Goal: Task Accomplishment & Management: Use online tool/utility

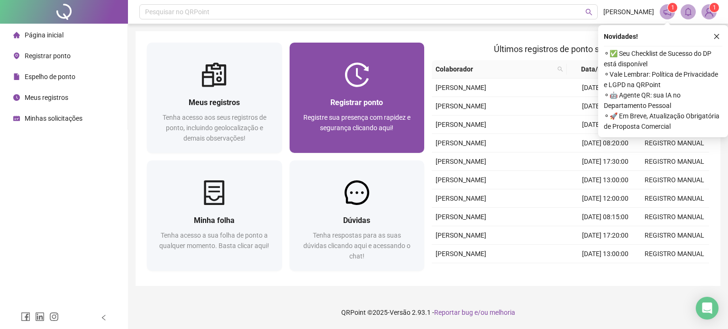
click at [389, 116] on span "Registre sua presença com rapidez e segurança clicando aqui!" at bounding box center [356, 123] width 107 height 18
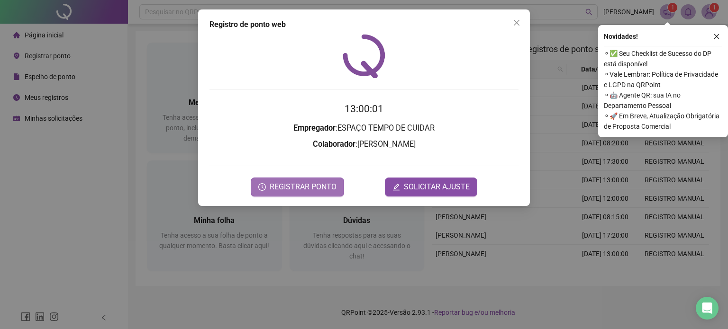
click at [318, 190] on span "REGISTRAR PONTO" at bounding box center [303, 186] width 67 height 11
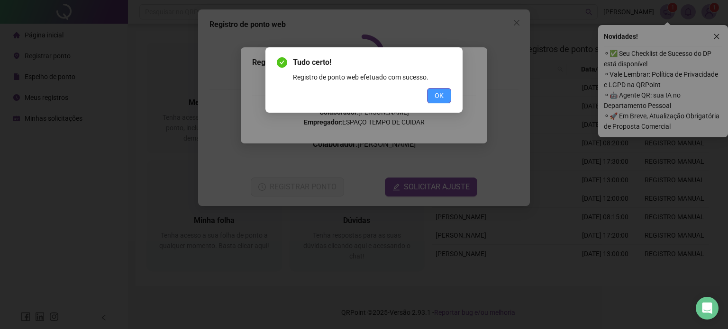
click at [444, 99] on span "OK" at bounding box center [439, 96] width 9 height 10
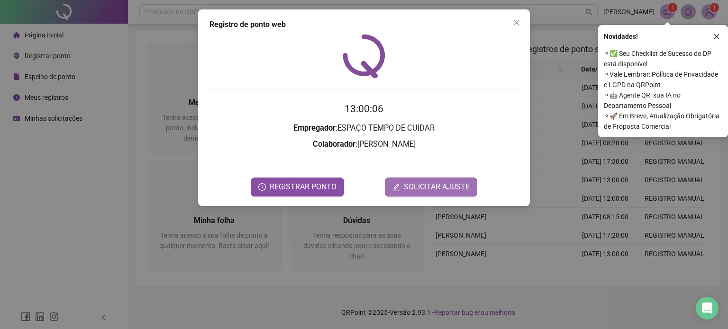
click at [424, 190] on span "SOLICITAR AJUSTE" at bounding box center [437, 186] width 66 height 11
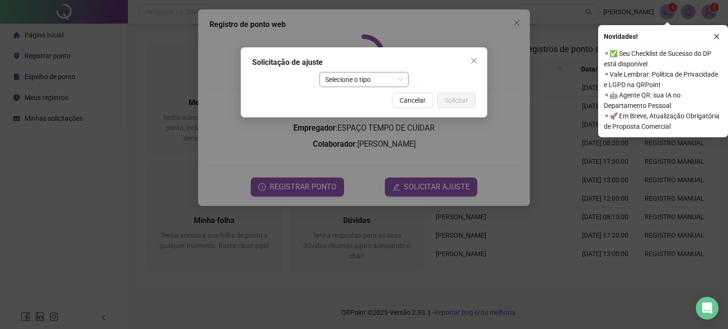
click at [354, 79] on span "Selecione o tipo" at bounding box center [364, 80] width 78 height 14
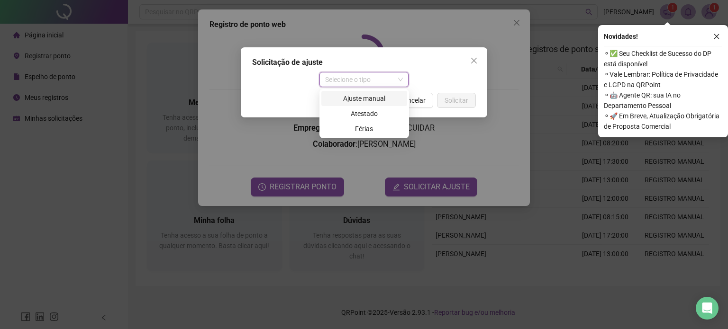
click at [360, 101] on div "Ajuste manual" at bounding box center [364, 98] width 74 height 10
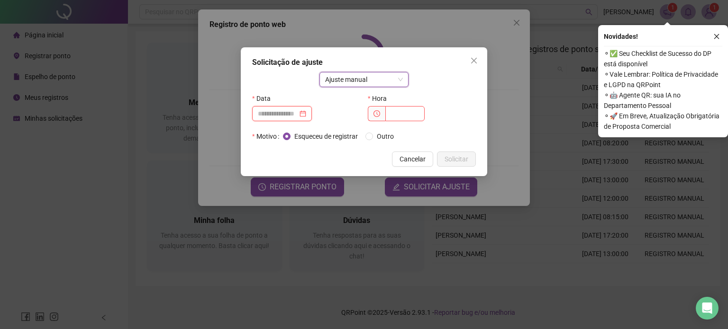
click at [298, 113] on input at bounding box center [278, 114] width 40 height 10
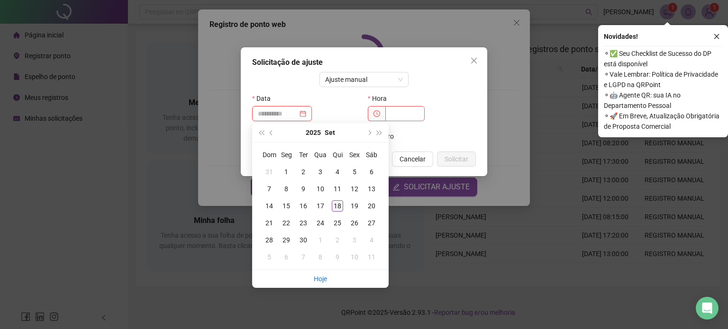
type input "**********"
click at [338, 207] on div "18" at bounding box center [337, 205] width 11 height 11
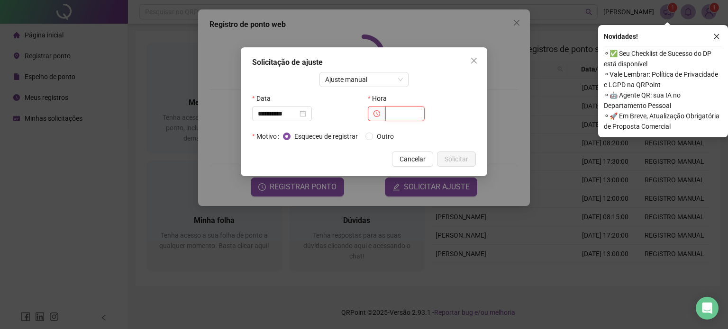
click at [405, 114] on input "text" at bounding box center [404, 113] width 39 height 15
type input "*****"
click at [459, 157] on span "Solicitar" at bounding box center [456, 159] width 24 height 10
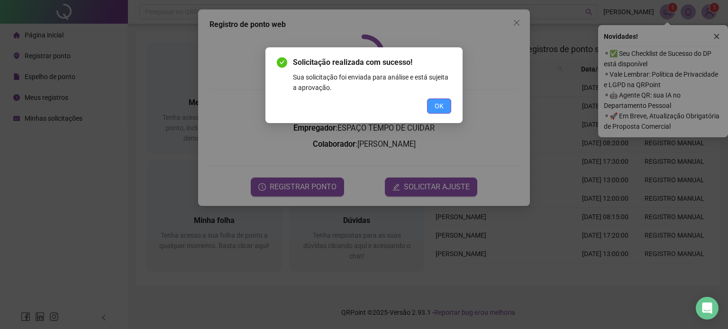
click at [446, 104] on button "OK" at bounding box center [439, 106] width 24 height 15
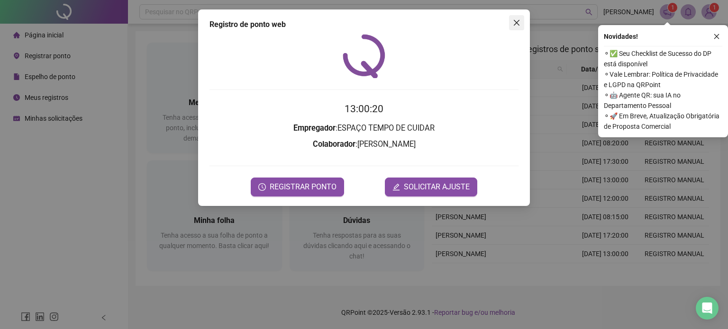
click at [517, 20] on icon "close" at bounding box center [517, 23] width 8 height 8
